Goal: Information Seeking & Learning: Learn about a topic

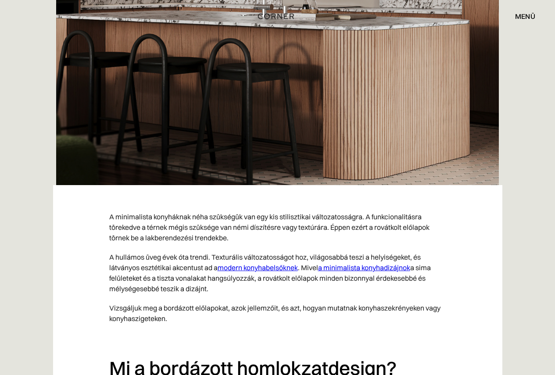
scroll to position [439, 0]
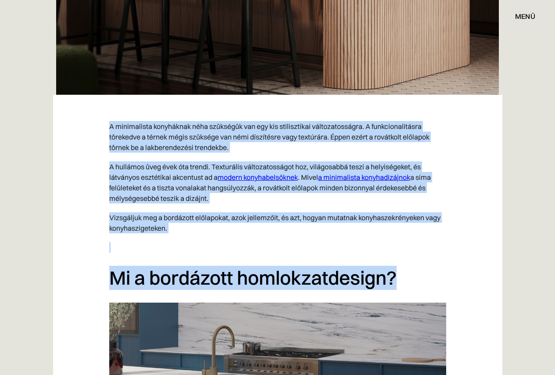
drag, startPoint x: 110, startPoint y: 122, endPoint x: 430, endPoint y: 276, distance: 354.9
copy div "A minimalista konyháknak néha szükségük van egy kis stilisztikai változatosságr…"
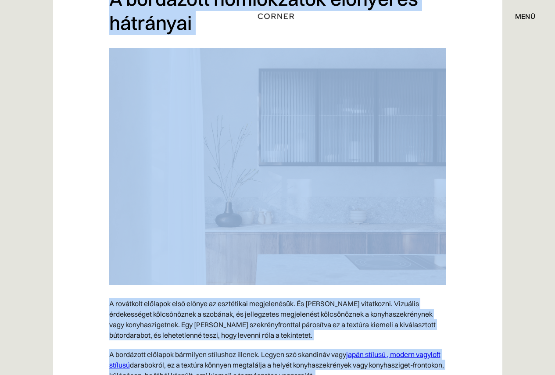
scroll to position [1258, 0]
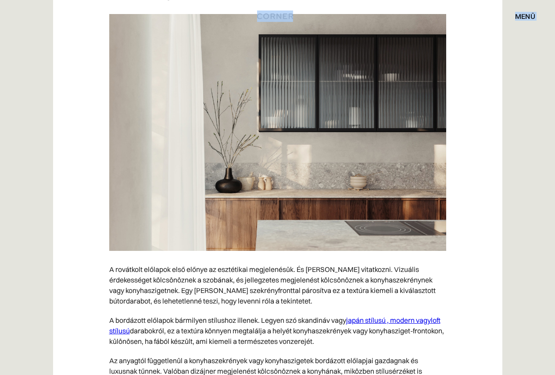
drag, startPoint x: 110, startPoint y: 120, endPoint x: 274, endPoint y: 17, distance: 194.0
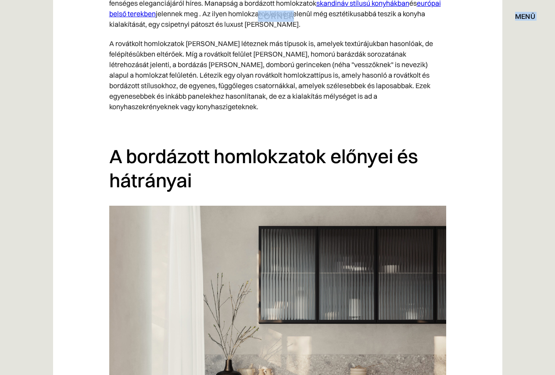
scroll to position [951, 0]
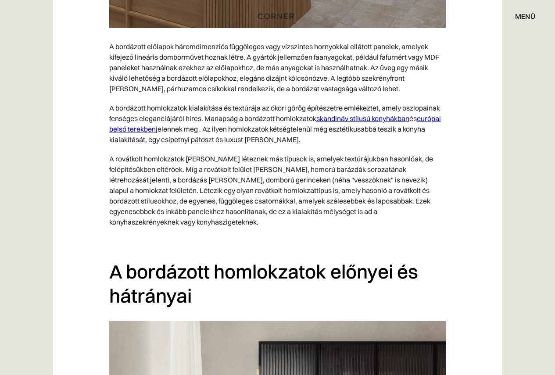
click at [132, 77] on font "A bordázott előlapok háromdimenziós függőleges vagy vízszintes hornyokkal ellát…" at bounding box center [274, 67] width 330 height 51
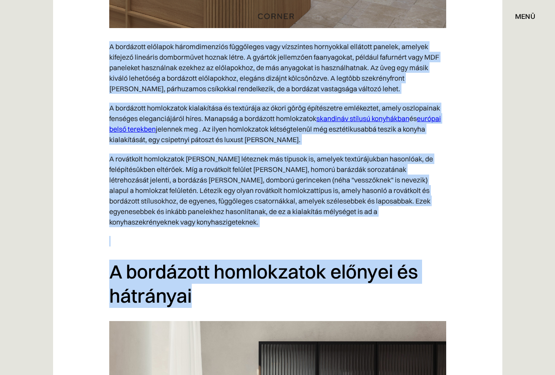
drag, startPoint x: 109, startPoint y: 46, endPoint x: 179, endPoint y: 205, distance: 173.8
copy div "L ipsumdolo sitametc adipiscingelit seddoeiusm temp incididunt utlaboreet dolor…"
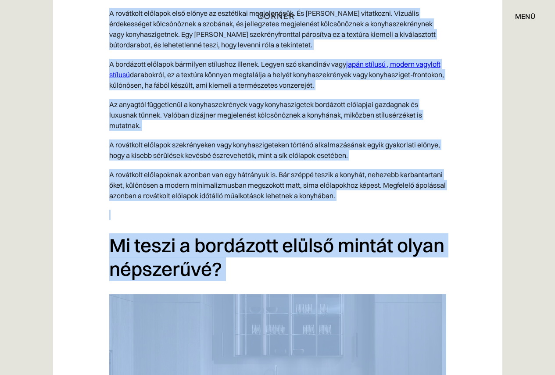
scroll to position [1544, 0]
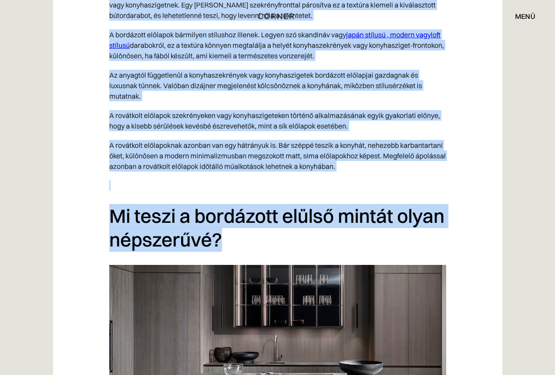
drag, startPoint x: 111, startPoint y: 179, endPoint x: 319, endPoint y: 248, distance: 219.1
copy div "L ipsumdolo sitametc adip elitse do eiusmodtem incididuntut. La etdol magna ali…"
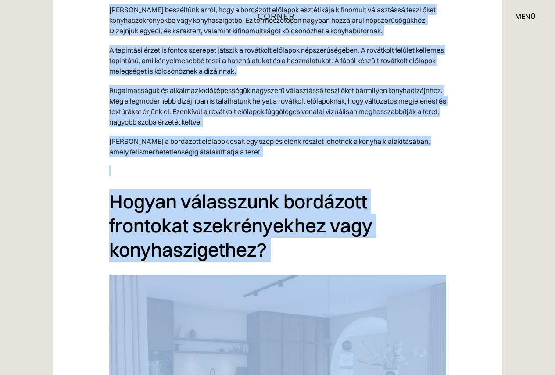
scroll to position [2076, 0]
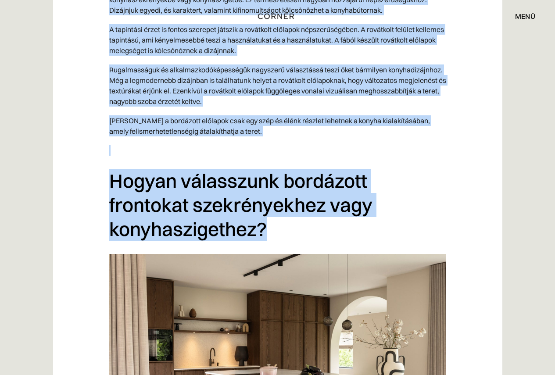
drag, startPoint x: 110, startPoint y: 125, endPoint x: 287, endPoint y: 229, distance: 205.3
copy div "Lor ipsumdolor sitam, cons a elitseddo eiusmodt incididuntu laboreetdo magnaali…"
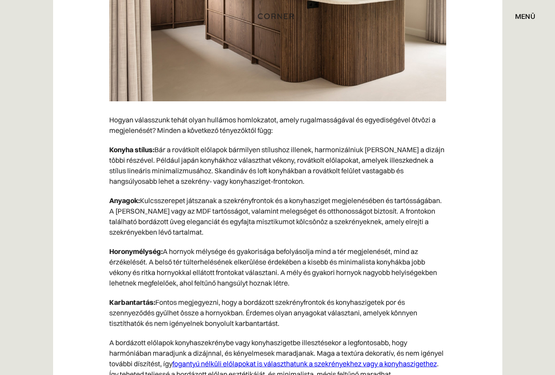
scroll to position [2515, 0]
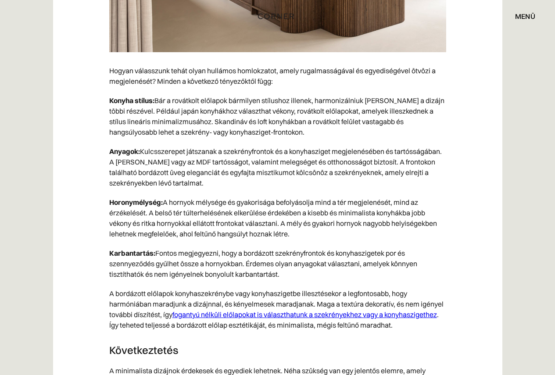
drag, startPoint x: 110, startPoint y: 71, endPoint x: 209, endPoint y: 308, distance: 256.3
copy div "Loremi dolorsitam conse adipi elitsedd eiusmodtemp, incid utlaboreetdolor ma al…"
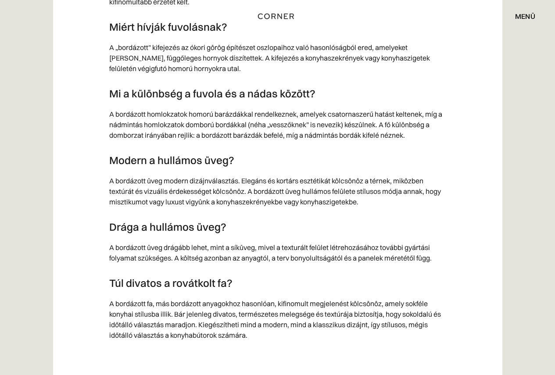
scroll to position [3218, 0]
